Goal: Task Accomplishment & Management: Use online tool/utility

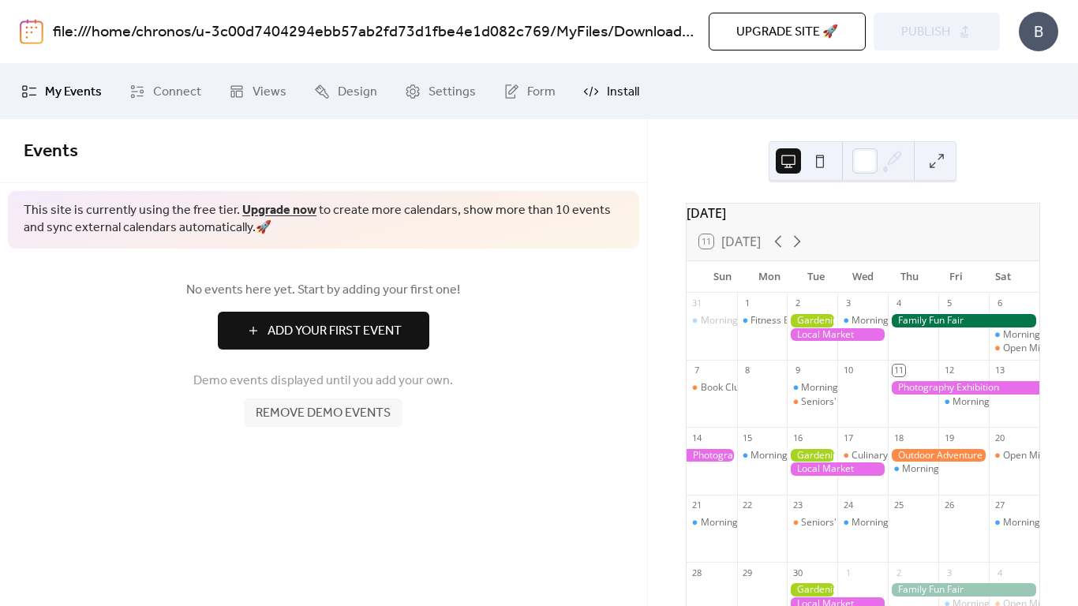
click at [589, 91] on icon at bounding box center [591, 92] width 16 height 16
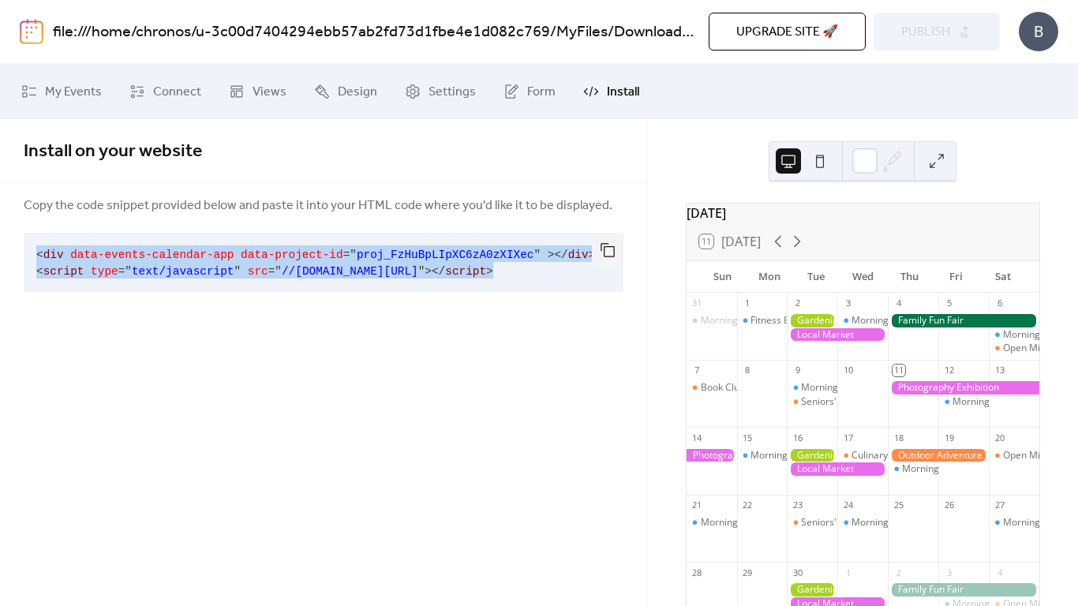
scroll to position [0, 33]
drag, startPoint x: 31, startPoint y: 255, endPoint x: 630, endPoint y: 290, distance: 600.0
click at [630, 290] on div "Copy the code snippet provided below and paste it into your HTML code where you…" at bounding box center [323, 247] width 647 height 103
click at [582, 324] on div "Install on your website Copy the code snippet provided below and paste it into …" at bounding box center [323, 224] width 647 height 211
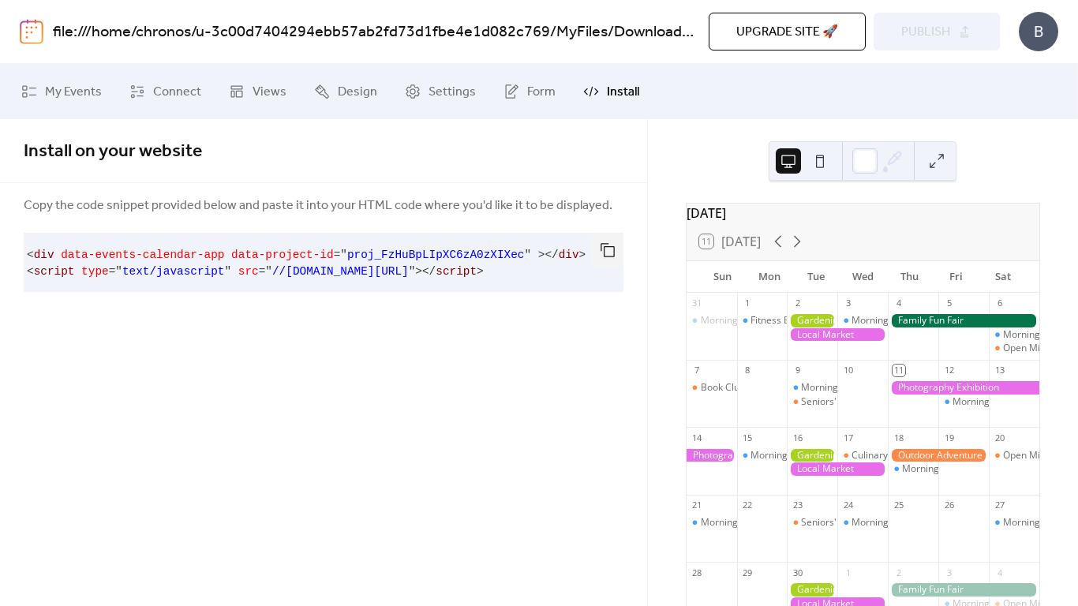
scroll to position [0, 0]
click at [599, 252] on button "button" at bounding box center [608, 250] width 32 height 35
